Goal: Ask a question

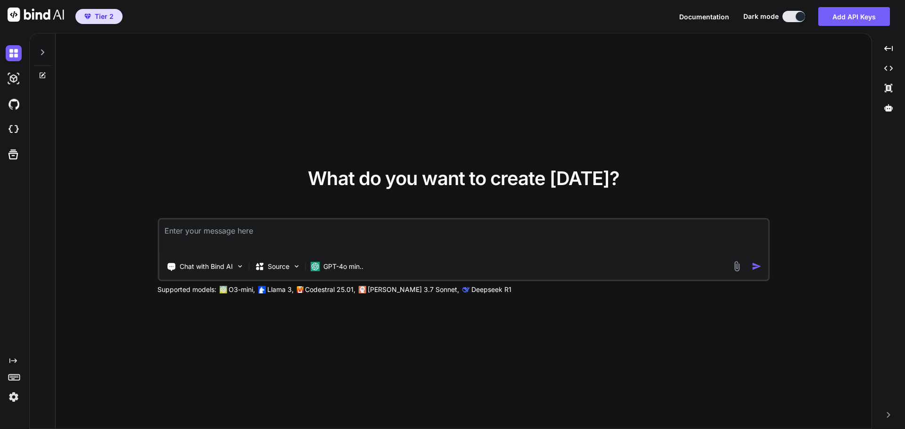
click at [43, 56] on icon at bounding box center [43, 53] width 8 height 8
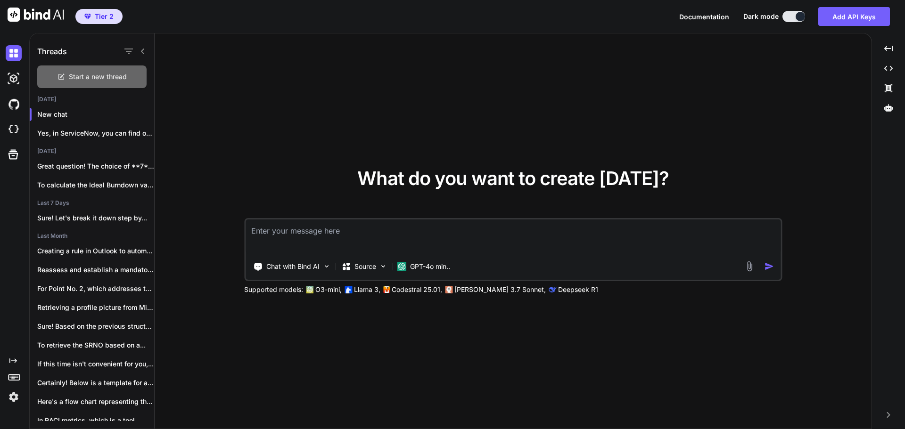
click at [87, 79] on span "Start a new thread" at bounding box center [98, 76] width 58 height 9
type textarea "x"
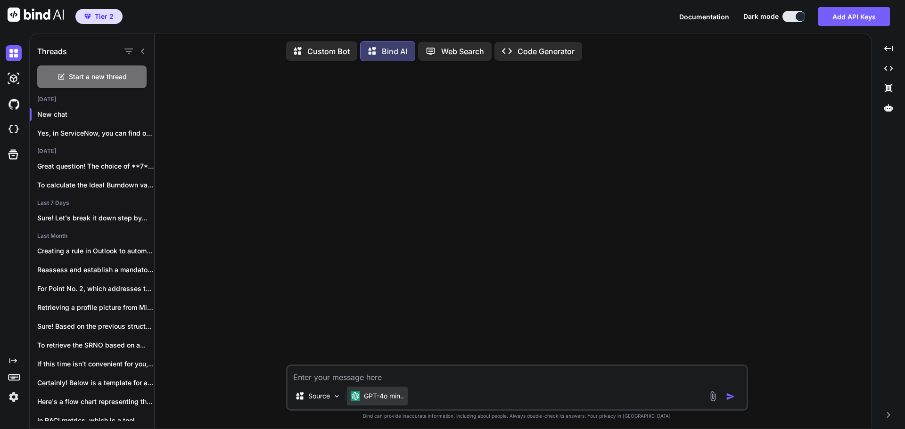
click at [396, 394] on div "GPT-4o min.." at bounding box center [377, 396] width 61 height 19
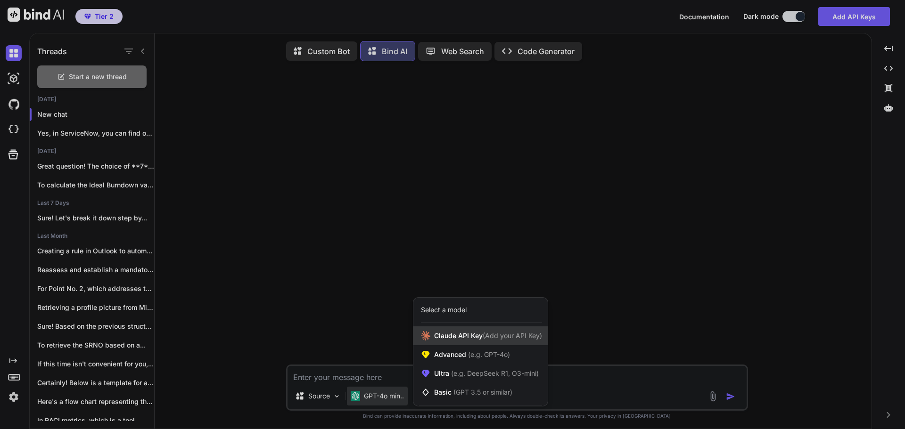
click at [476, 338] on span "[PERSON_NAME] Key (Add your API Key)" at bounding box center [488, 335] width 108 height 9
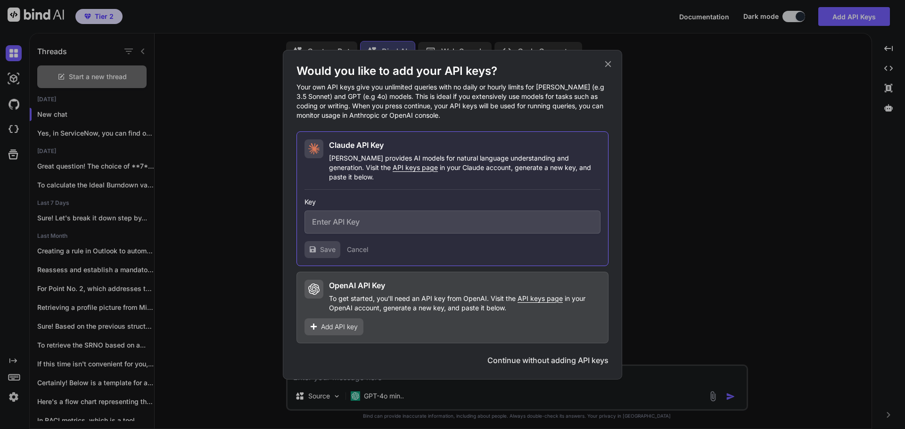
click at [615, 66] on div "Would you like to add your API keys? Your own API keys give you unlimited queri…" at bounding box center [452, 215] width 339 height 330
click at [608, 63] on div "Would you like to add your API keys? Your own API keys give you unlimited queri…" at bounding box center [452, 215] width 339 height 330
click at [607, 68] on icon at bounding box center [608, 64] width 10 height 10
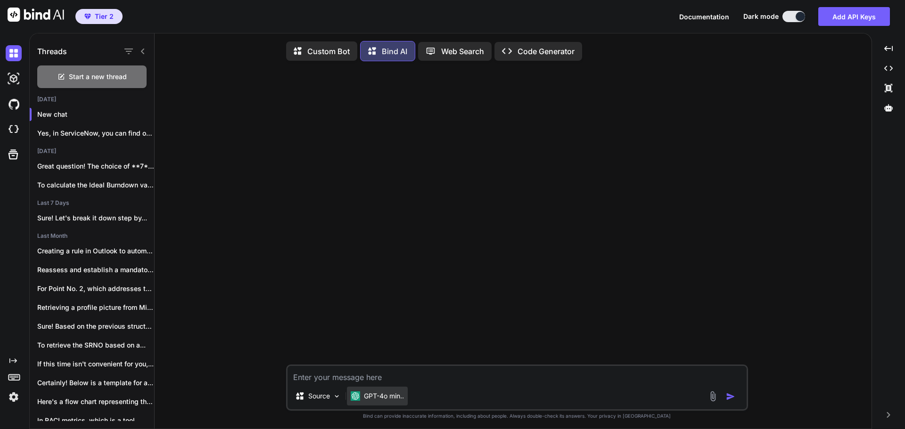
click at [384, 399] on p "GPT-4o min.." at bounding box center [384, 396] width 40 height 9
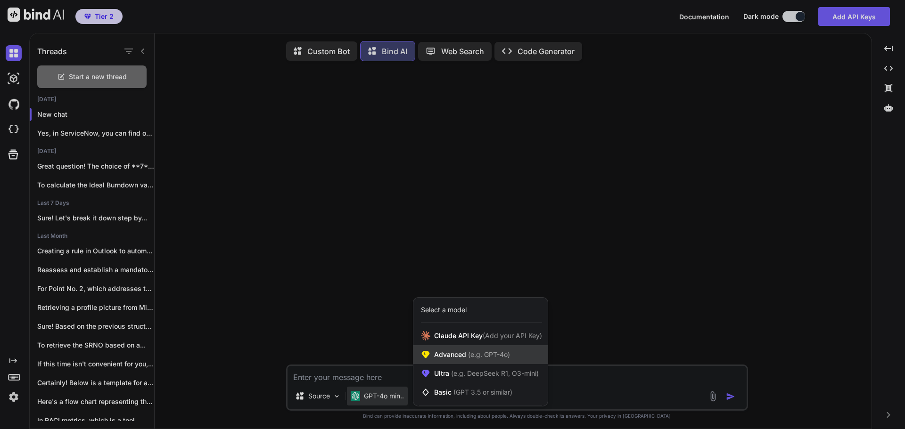
click at [472, 362] on div "Advanced (e.g. GPT-4o)" at bounding box center [480, 354] width 134 height 19
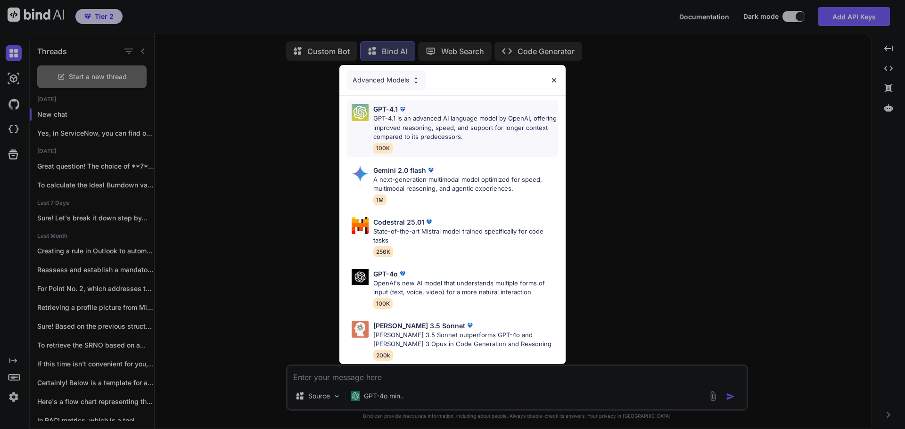
click at [456, 126] on p "GPT-4.1 is an advanced AI language model by OpenAI, offering improved reasoning…" at bounding box center [465, 128] width 185 height 28
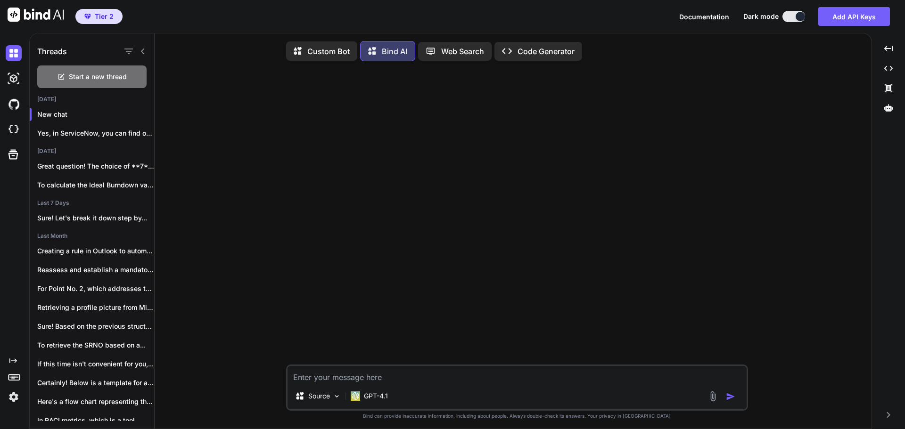
click at [443, 383] on textarea at bounding box center [517, 374] width 459 height 17
paste textarea "1 to 7 days, 7 to 14 days, 15 to 30 days, 20 - 60 days"
click at [377, 382] on textarea "Write an excel formulae "1 to 7 days, 7 to 14 days, 15 to 30 days, 20 - 60 days"" at bounding box center [517, 374] width 459 height 17
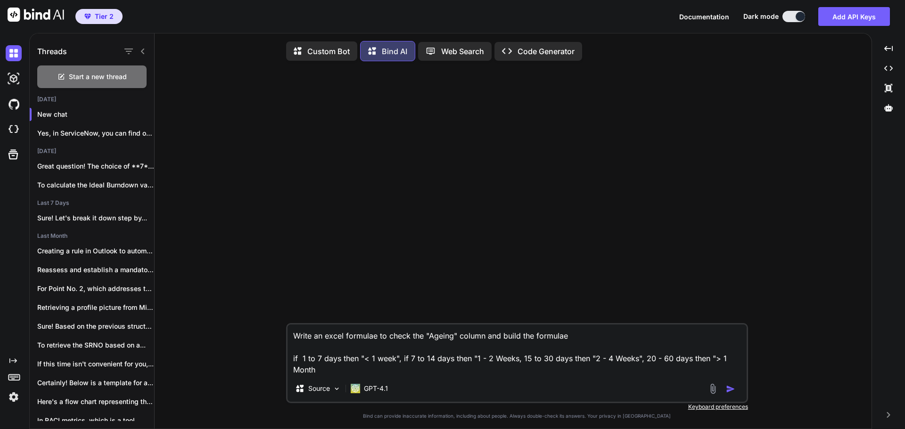
type textarea "Write an excel formulae to check the "Ageing" column and build the formulae if …"
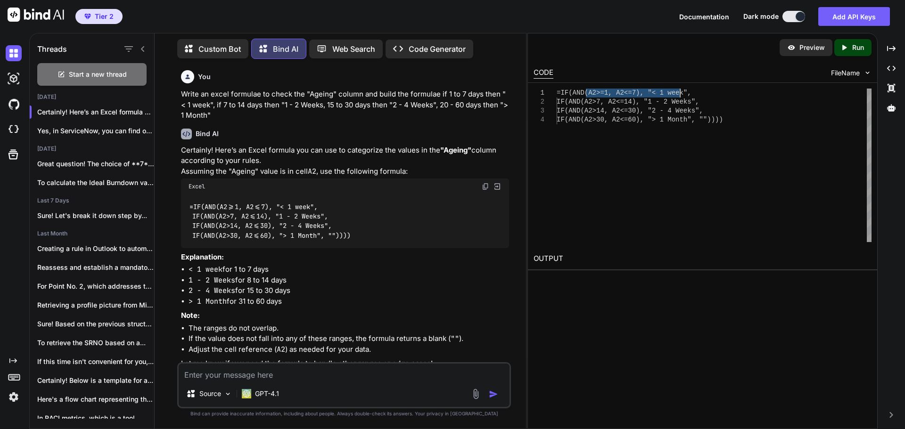
drag, startPoint x: 585, startPoint y: 94, endPoint x: 682, endPoint y: 93, distance: 96.6
click at [682, 93] on div "=IF(AND(A2>=1, A2<=7), "< 1 week", IF(AND(A2>7, A2<=14), "1 - 2 Weeks", IF(AND(…" at bounding box center [714, 166] width 315 height 154
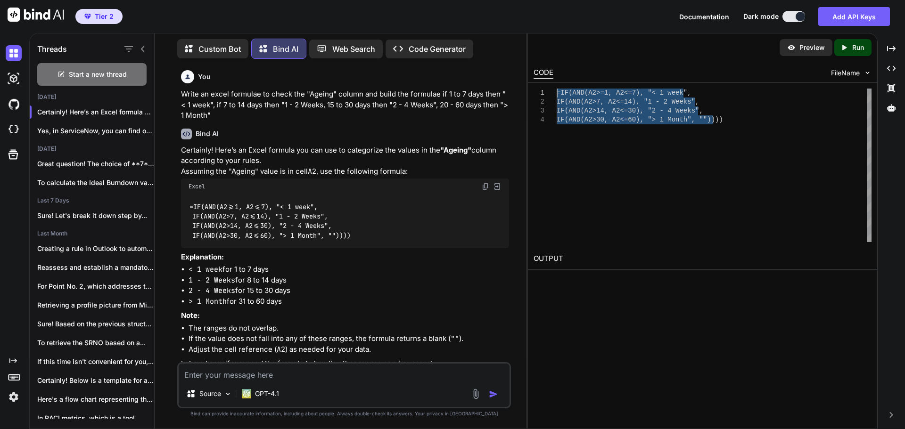
drag, startPoint x: 725, startPoint y: 117, endPoint x: 552, endPoint y: 90, distance: 175.1
click at [557, 90] on div "=IF(AND(A2>=1, A2<=7), "< 1 week", IF(AND(A2>7, A2<=14), "1 - 2 Weeks", IF(AND(…" at bounding box center [714, 166] width 315 height 154
type textarea "=IF(AND(A2>=1, A2<=7), "< 1 week", IF(AND(A2>7, A2<=14), "1 - 2 Weeks", IF(AND(…"
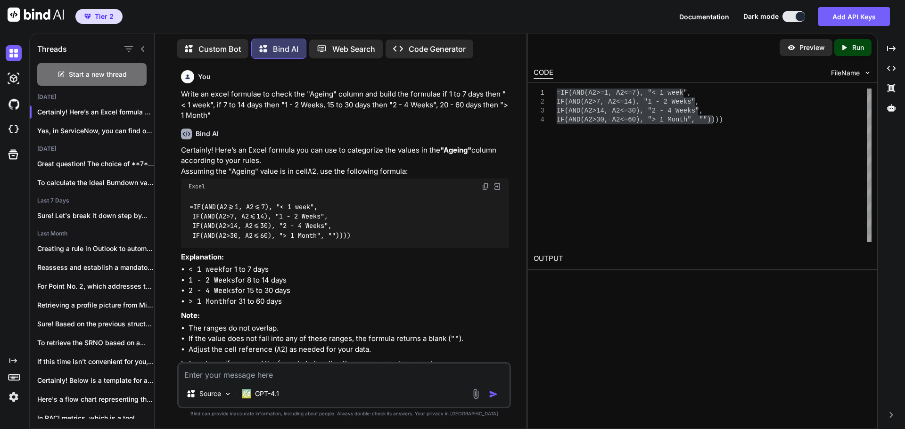
click at [350, 378] on textarea at bounding box center [344, 372] width 331 height 17
type textarea "The column is "AB""
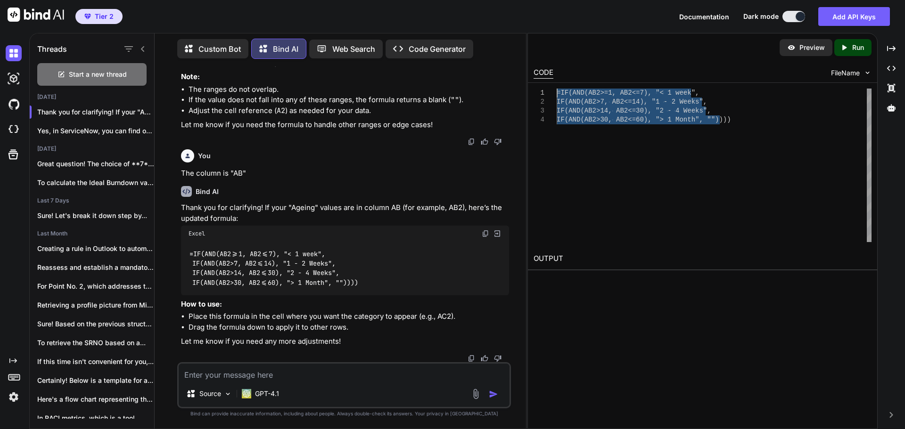
drag, startPoint x: 726, startPoint y: 120, endPoint x: 555, endPoint y: 96, distance: 172.8
click at [557, 96] on div "=IF(AND(AB2>=1, AB2<=7), "< 1 week", IF(AND(AB2>7, AB2<=14), "1 - 2 Weeks", IF(…" at bounding box center [714, 166] width 315 height 154
type textarea "=IF(AND(AB2>=1, AB2<=7), "< 1 week", IF(AND(AB2>7, AB2<=14), "1 - 2 Weeks", IF(…"
